Goal: Transaction & Acquisition: Purchase product/service

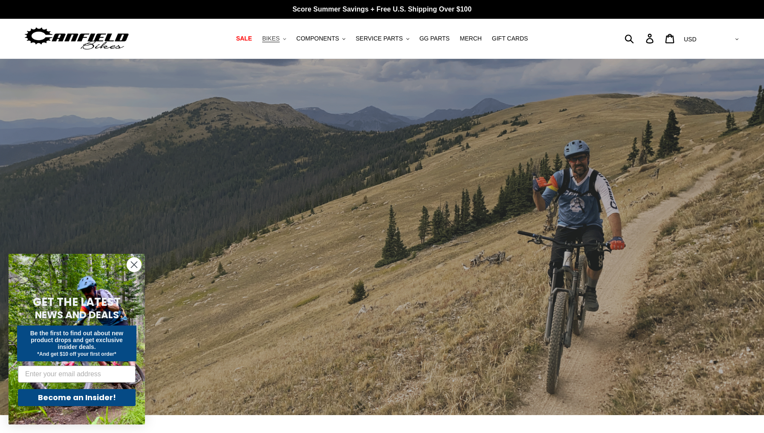
click at [280, 39] on span "BIKES" at bounding box center [270, 38] width 17 height 7
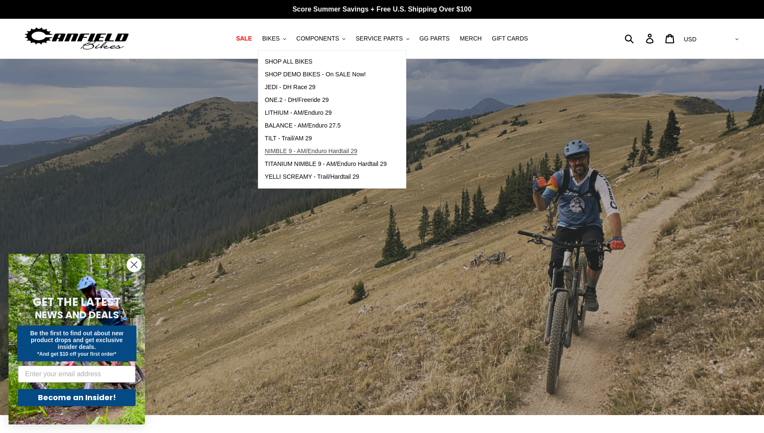
click at [305, 150] on span "NIMBLE 9 - AM/Enduro Hardtail 29" at bounding box center [311, 150] width 92 height 7
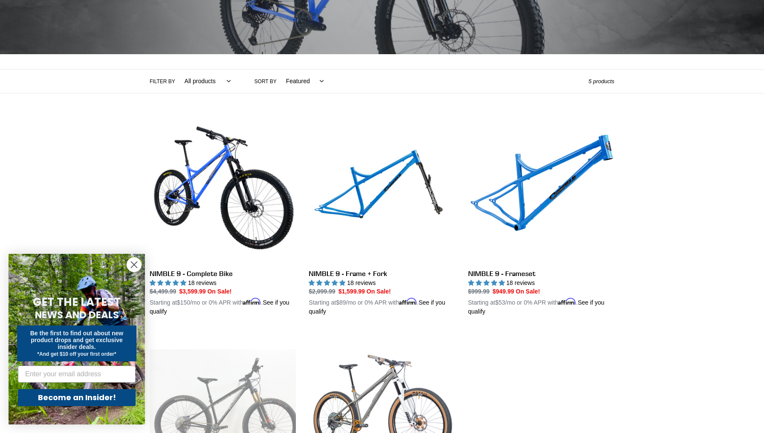
scroll to position [138, 0]
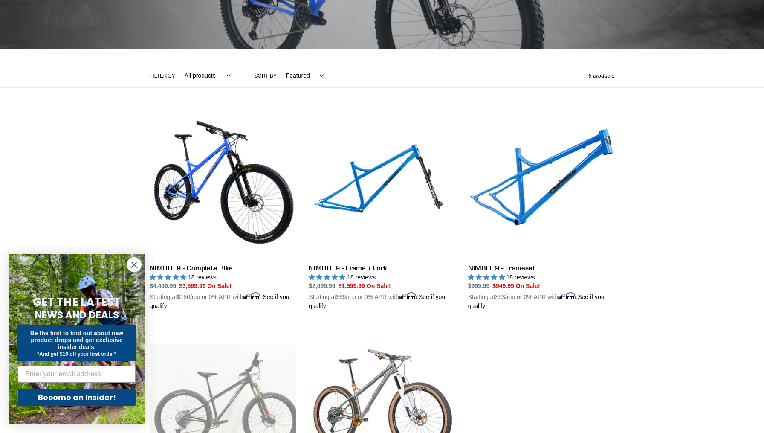
click at [135, 260] on circle "Close dialog" at bounding box center [134, 264] width 14 height 14
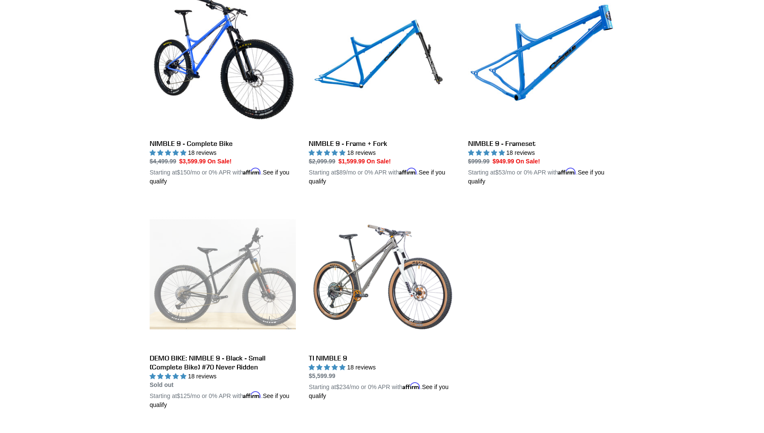
scroll to position [251, 0]
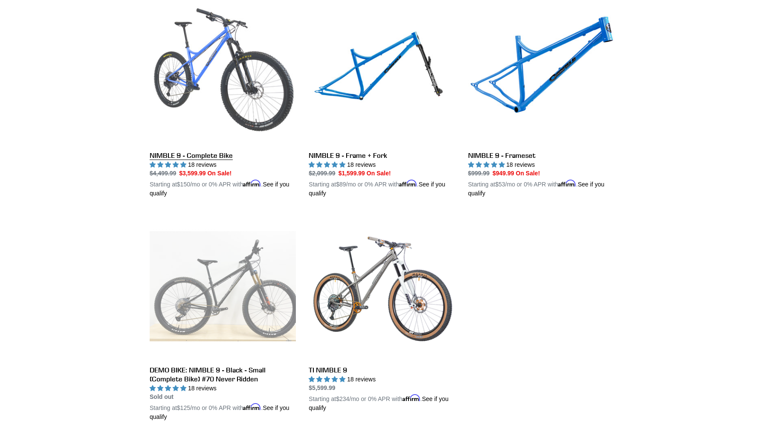
click at [222, 113] on link "NIMBLE 9 - Complete Bike" at bounding box center [223, 98] width 146 height 199
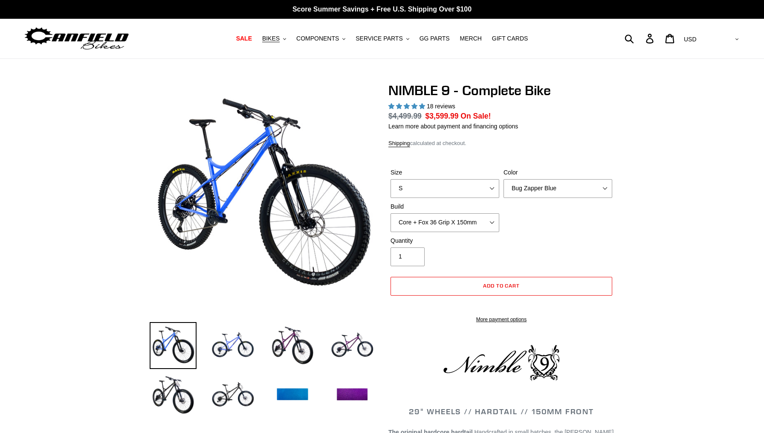
select select "highest-rating"
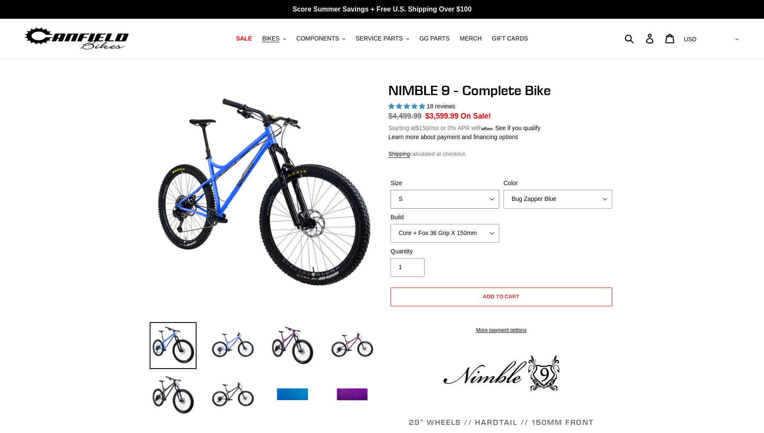
select select "L"
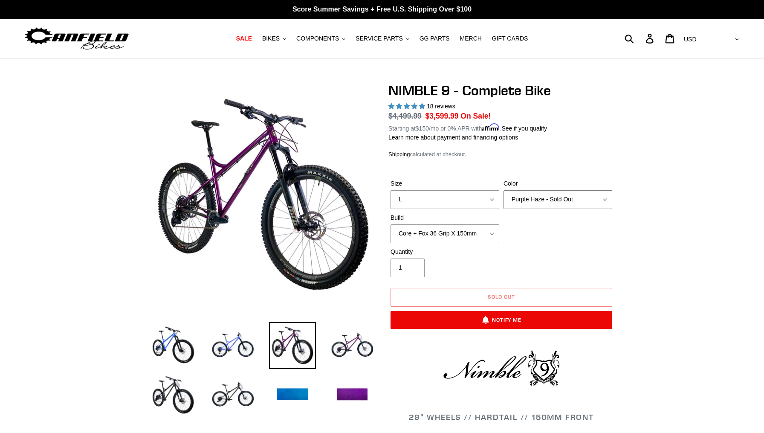
select select "Galaxy Black"
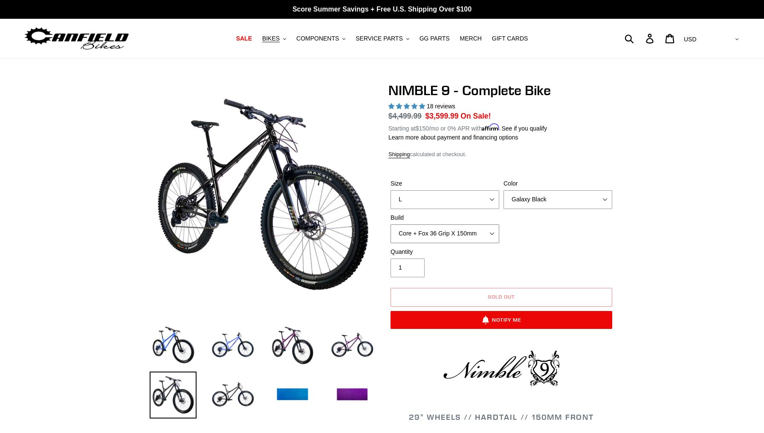
select select "Core + RockShox Lyrik Ultimate 150mm"
click at [229, 343] on img at bounding box center [232, 345] width 47 height 47
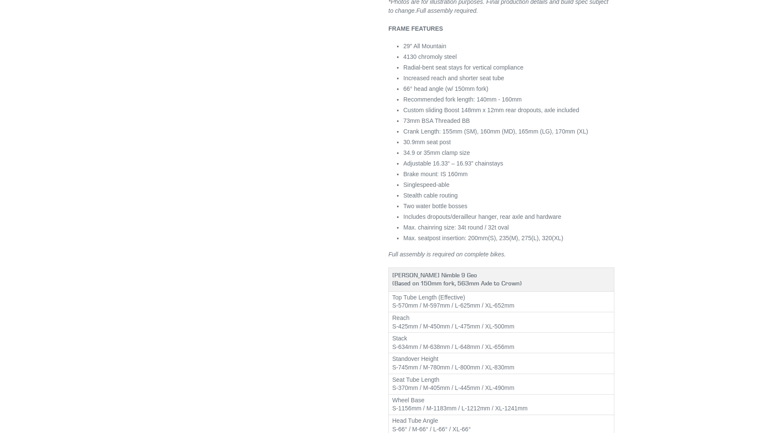
scroll to position [288, 0]
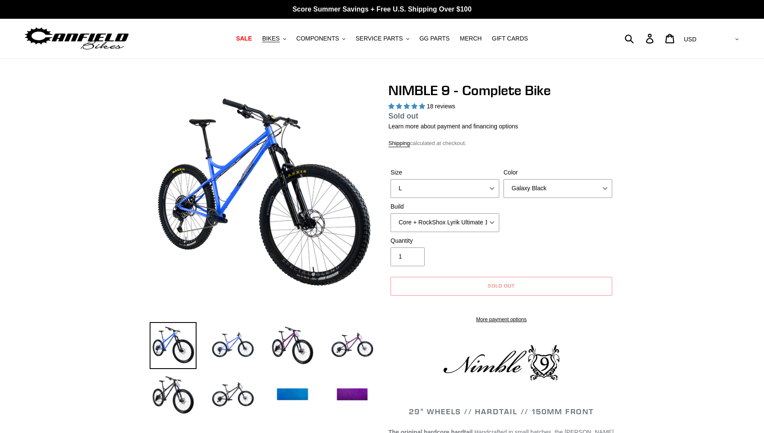
select select "highest-rating"
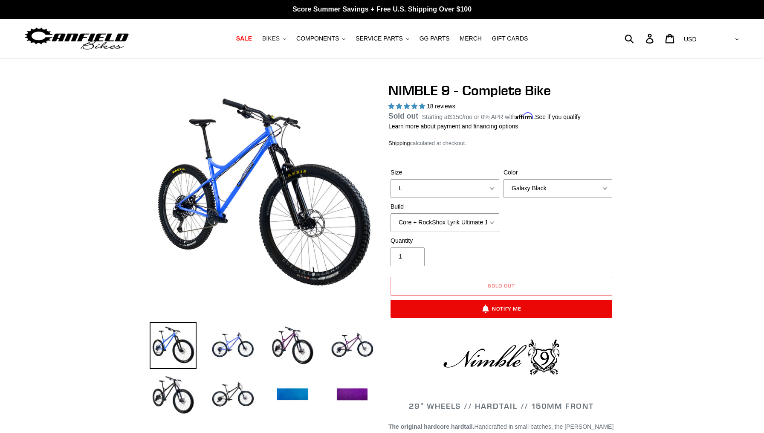
click at [286, 40] on icon ".cls-1{fill:#231f20}" at bounding box center [284, 39] width 3 height 3
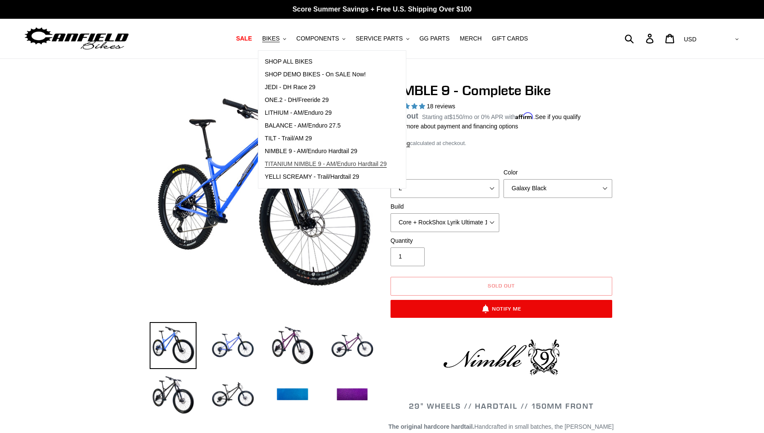
click at [301, 163] on span "TITANIUM NIMBLE 9 - AM/Enduro Hardtail 29" at bounding box center [326, 163] width 122 height 7
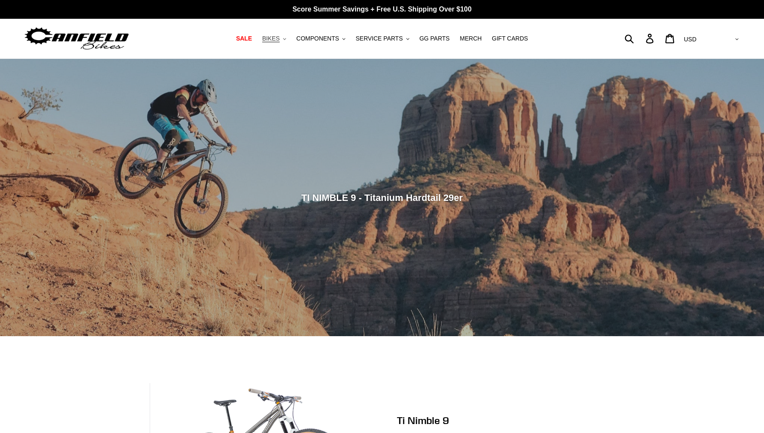
click at [283, 40] on button "BIKES .cls-1{fill:#231f20}" at bounding box center [274, 39] width 32 height 12
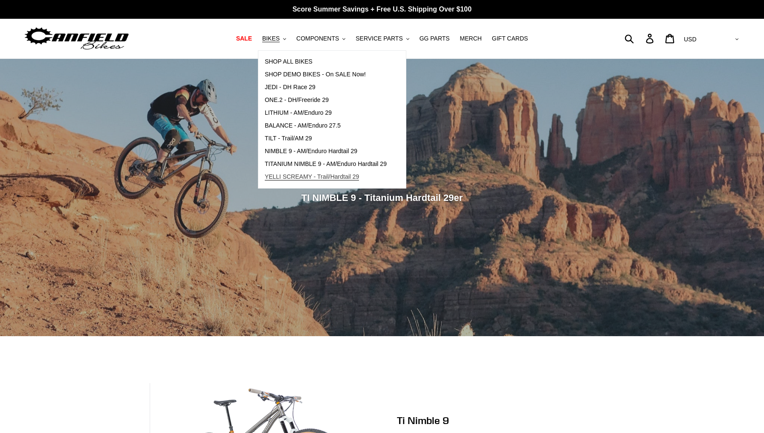
click at [299, 178] on span "YELLI SCREAMY - Trail/Hardtail 29" at bounding box center [312, 176] width 95 height 7
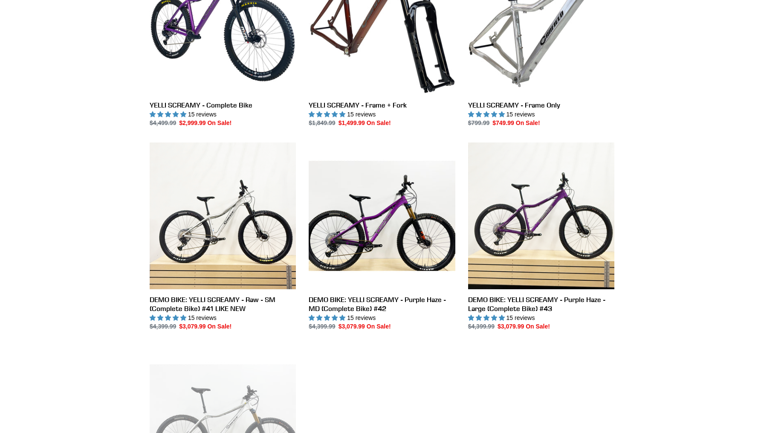
scroll to position [303, 0]
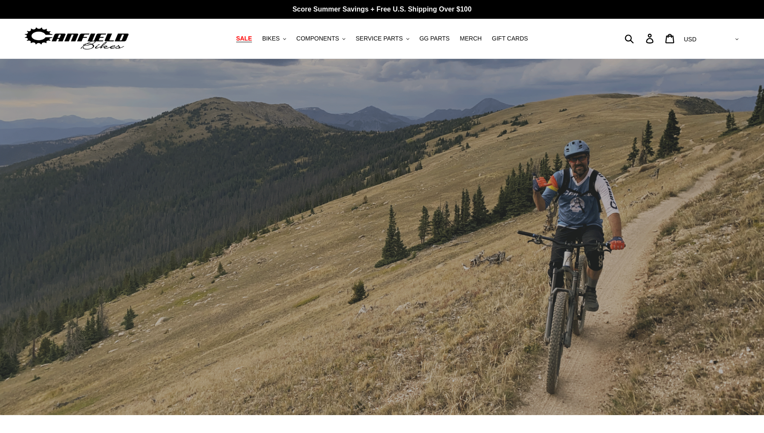
click at [251, 38] on span "SALE" at bounding box center [244, 38] width 16 height 7
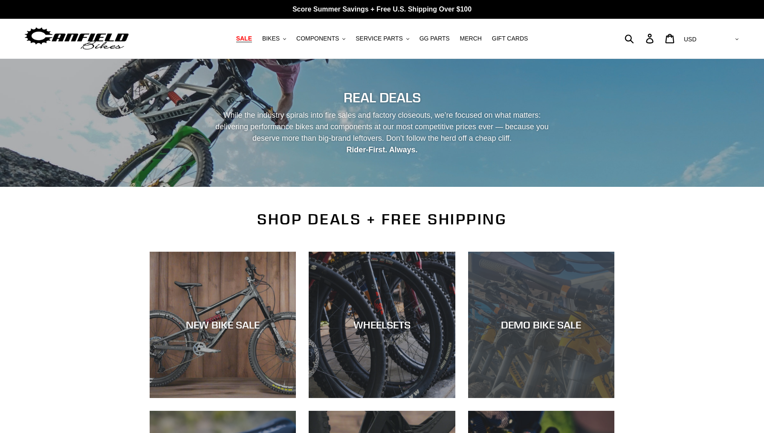
click at [521, 398] on div "DEMO BIKE SALE" at bounding box center [541, 398] width 146 height 0
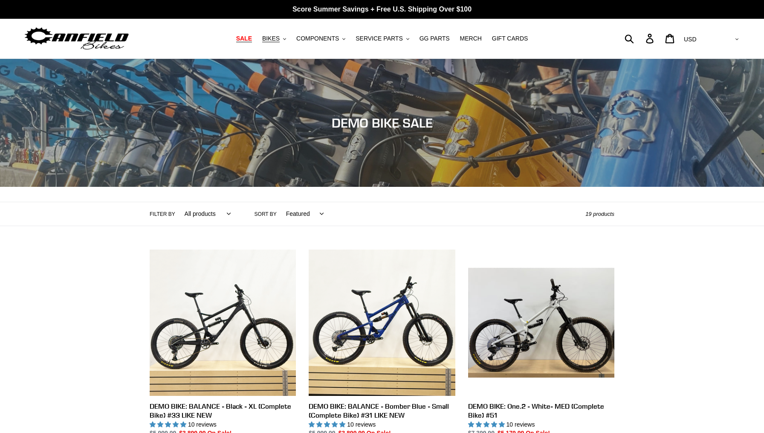
click at [250, 35] on span "SALE" at bounding box center [244, 38] width 16 height 7
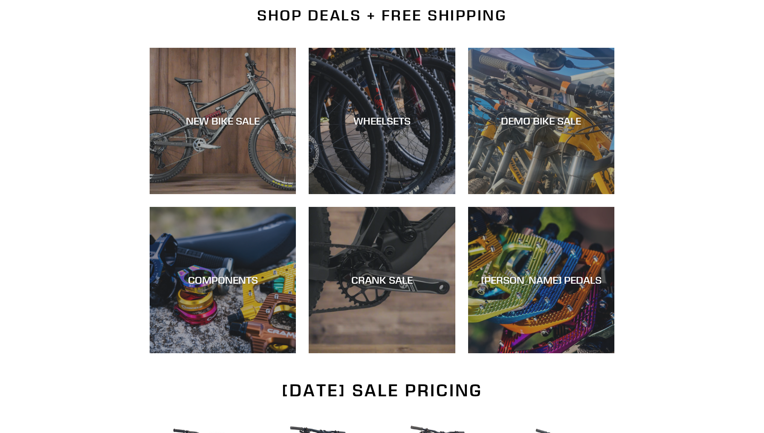
scroll to position [203, 0]
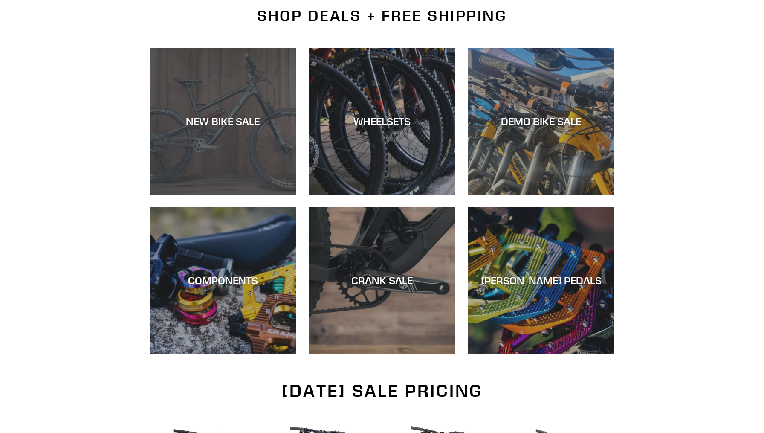
click at [202, 194] on div "NEW BIKE SALE" at bounding box center [223, 194] width 146 height 0
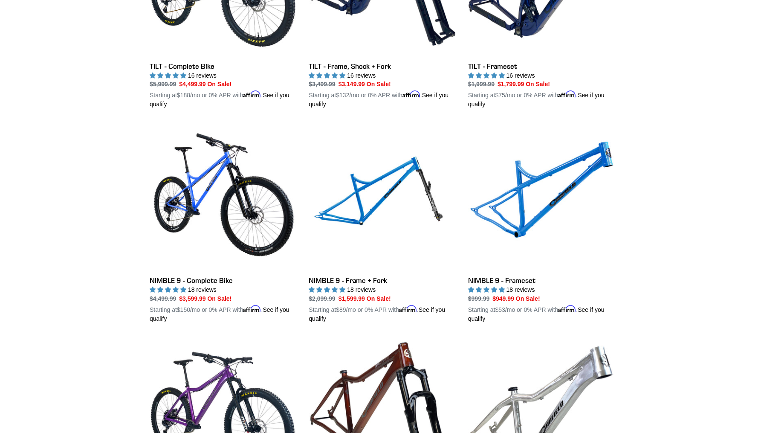
scroll to position [1216, 0]
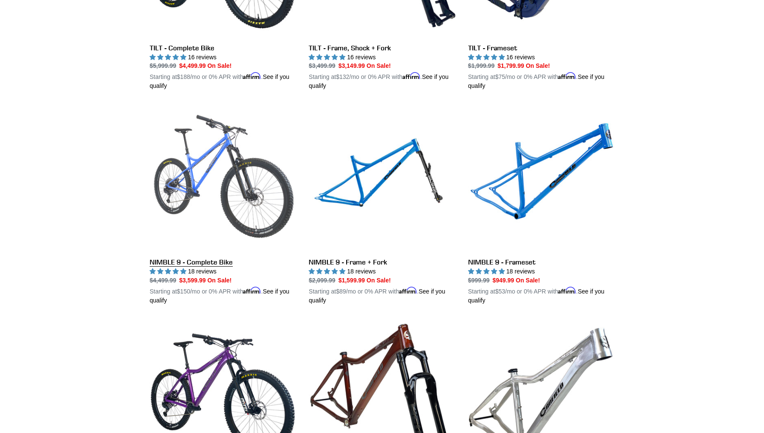
click at [200, 181] on link "NIMBLE 9 - Complete Bike" at bounding box center [223, 204] width 146 height 199
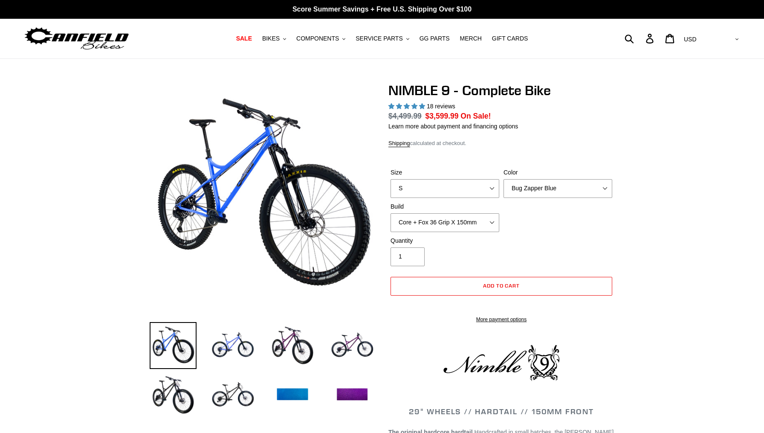
select select "highest-rating"
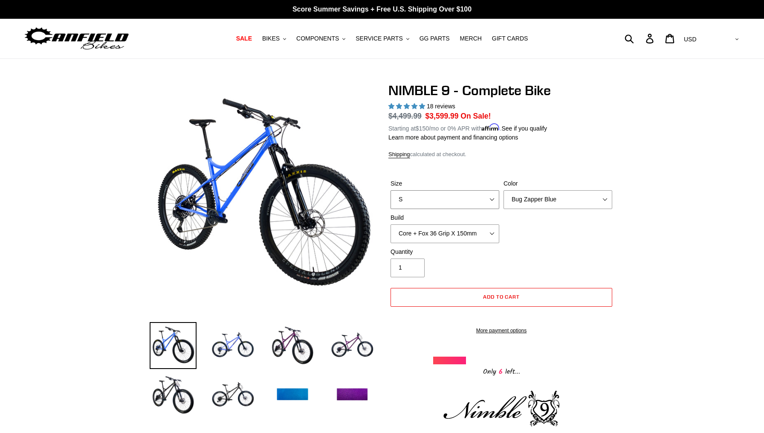
select select "L"
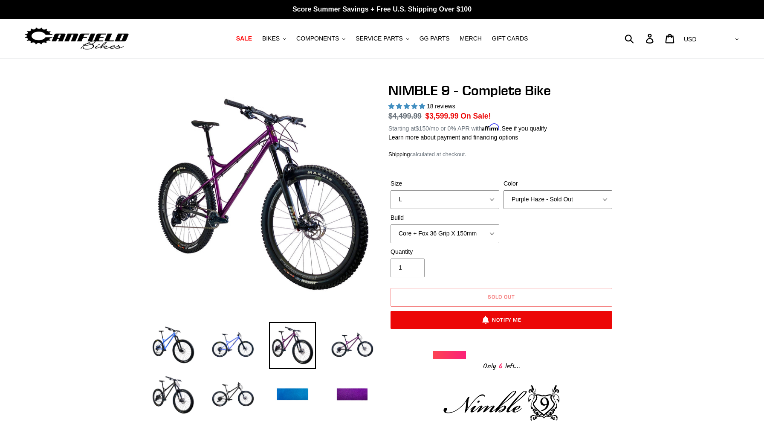
select select "Galaxy Black"
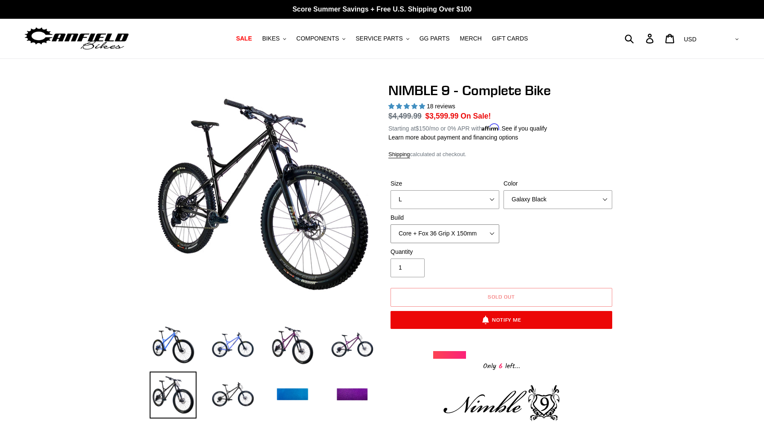
select select "Core + RockShox Lyrik Ultimate 150mm"
click at [451, 247] on label "Quantity" at bounding box center [444, 251] width 109 height 9
click at [425, 258] on input "1" at bounding box center [407, 267] width 34 height 19
click at [234, 389] on img at bounding box center [232, 394] width 47 height 47
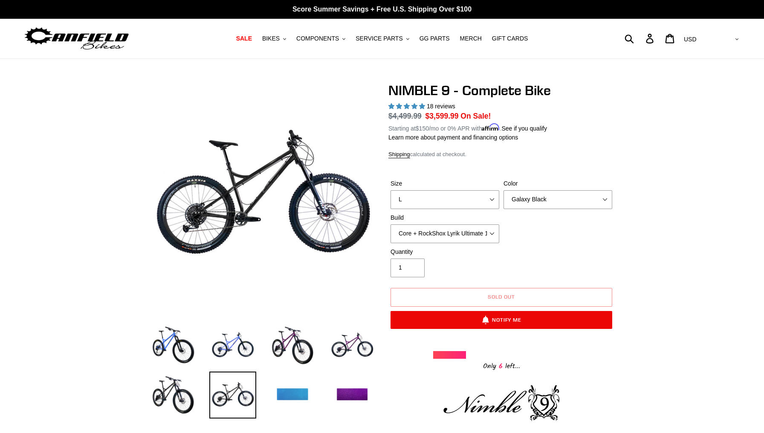
click at [287, 395] on img at bounding box center [292, 394] width 47 height 47
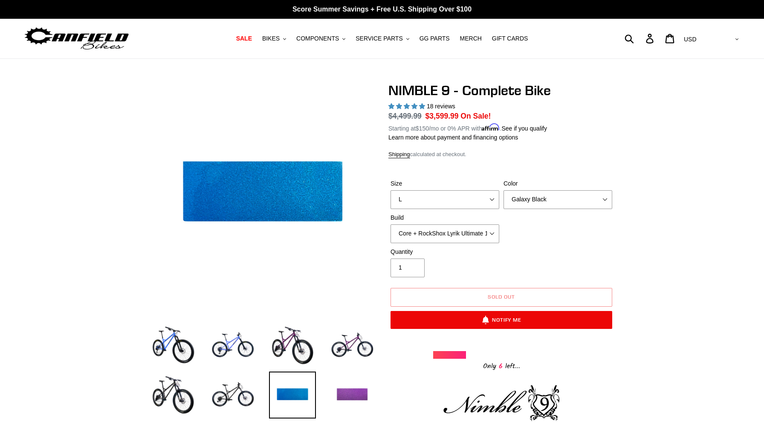
click at [343, 396] on img at bounding box center [352, 394] width 47 height 47
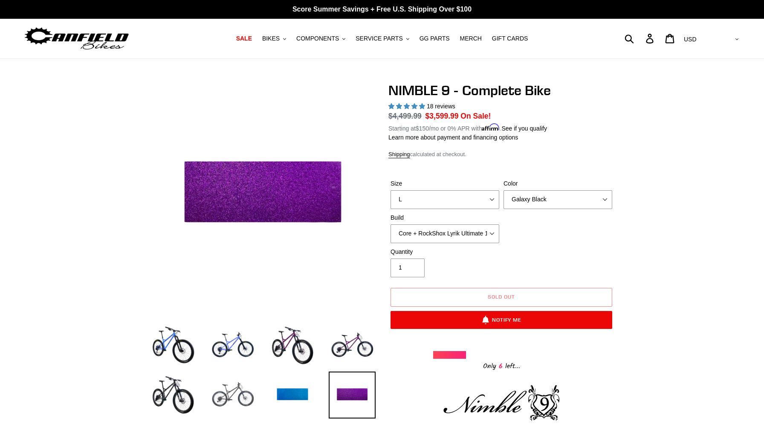
click at [231, 395] on img at bounding box center [232, 394] width 47 height 47
